Goal: Navigation & Orientation: Find specific page/section

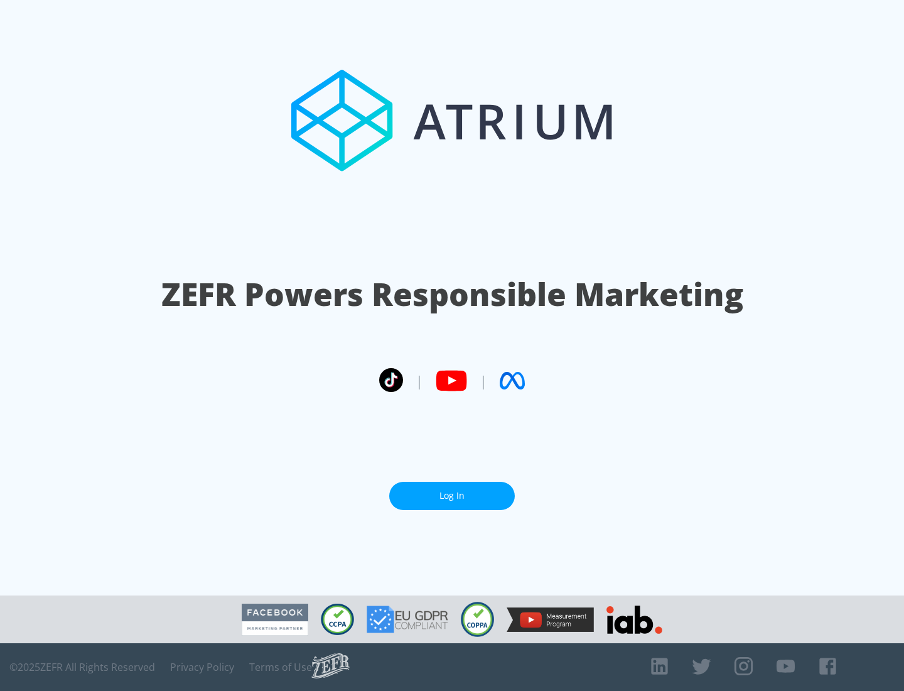
click at [452, 495] on link "Log In" at bounding box center [452, 496] width 126 height 28
